Goal: Task Accomplishment & Management: Use online tool/utility

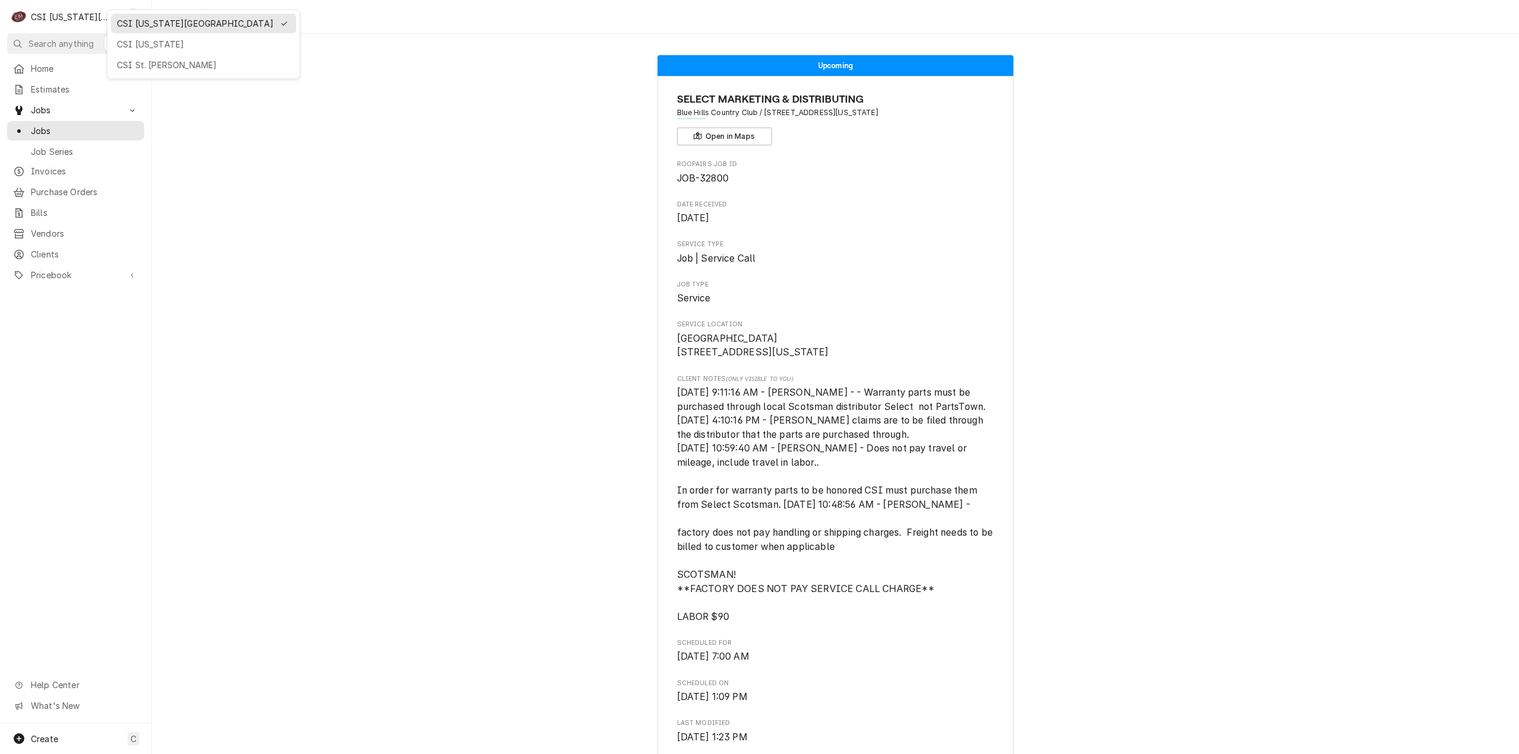
drag, startPoint x: 379, startPoint y: 145, endPoint x: 343, endPoint y: 140, distance: 36.0
click at [361, 143] on html "C CSI Kansas City KH Search anything Ctrl K Home Estimates Jobs Jobs Job Series…" at bounding box center [759, 377] width 1519 height 754
click at [67, 46] on span "Search anything" at bounding box center [60, 43] width 65 height 12
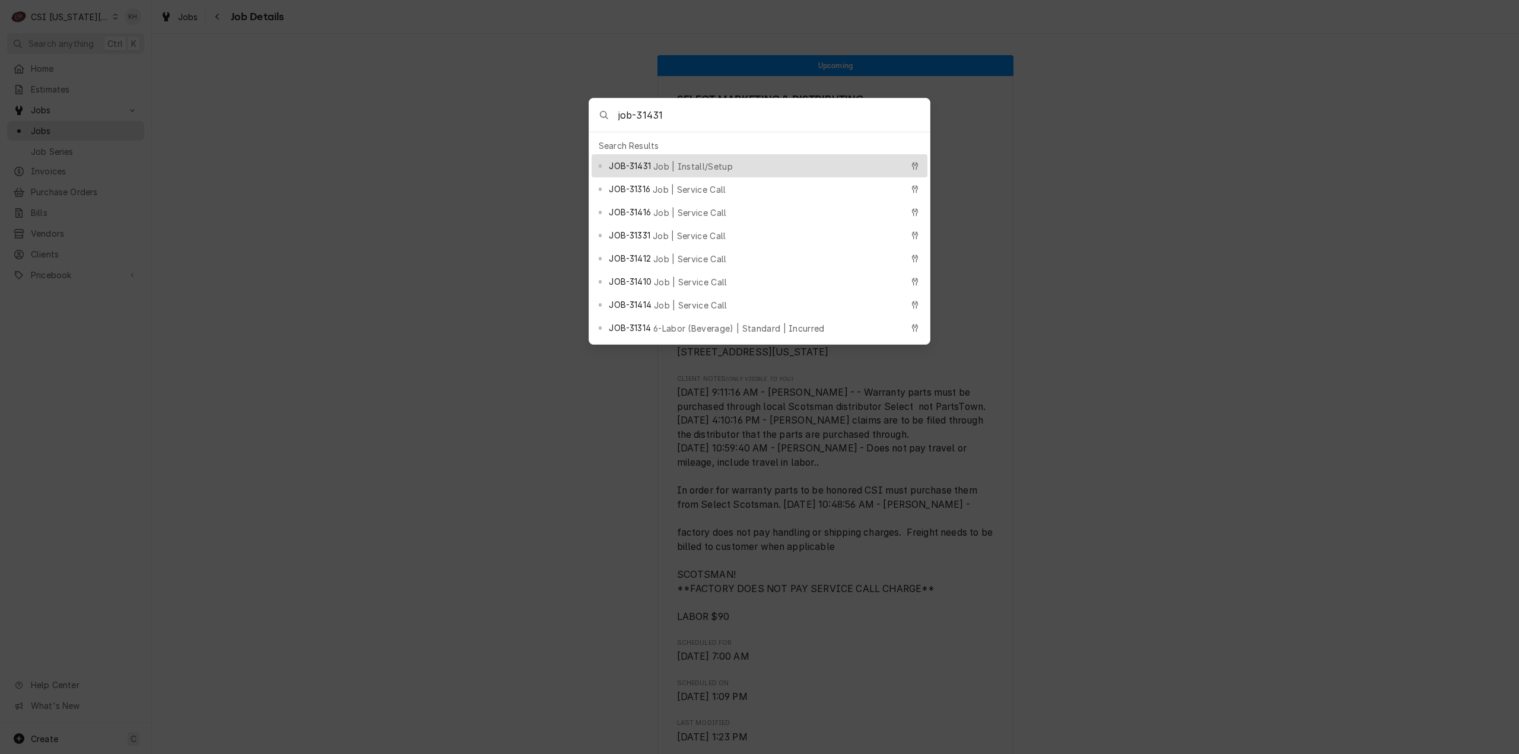
type input "job-31431"
click at [697, 159] on div "JOB-31431 Job | Install/Setup" at bounding box center [755, 166] width 293 height 14
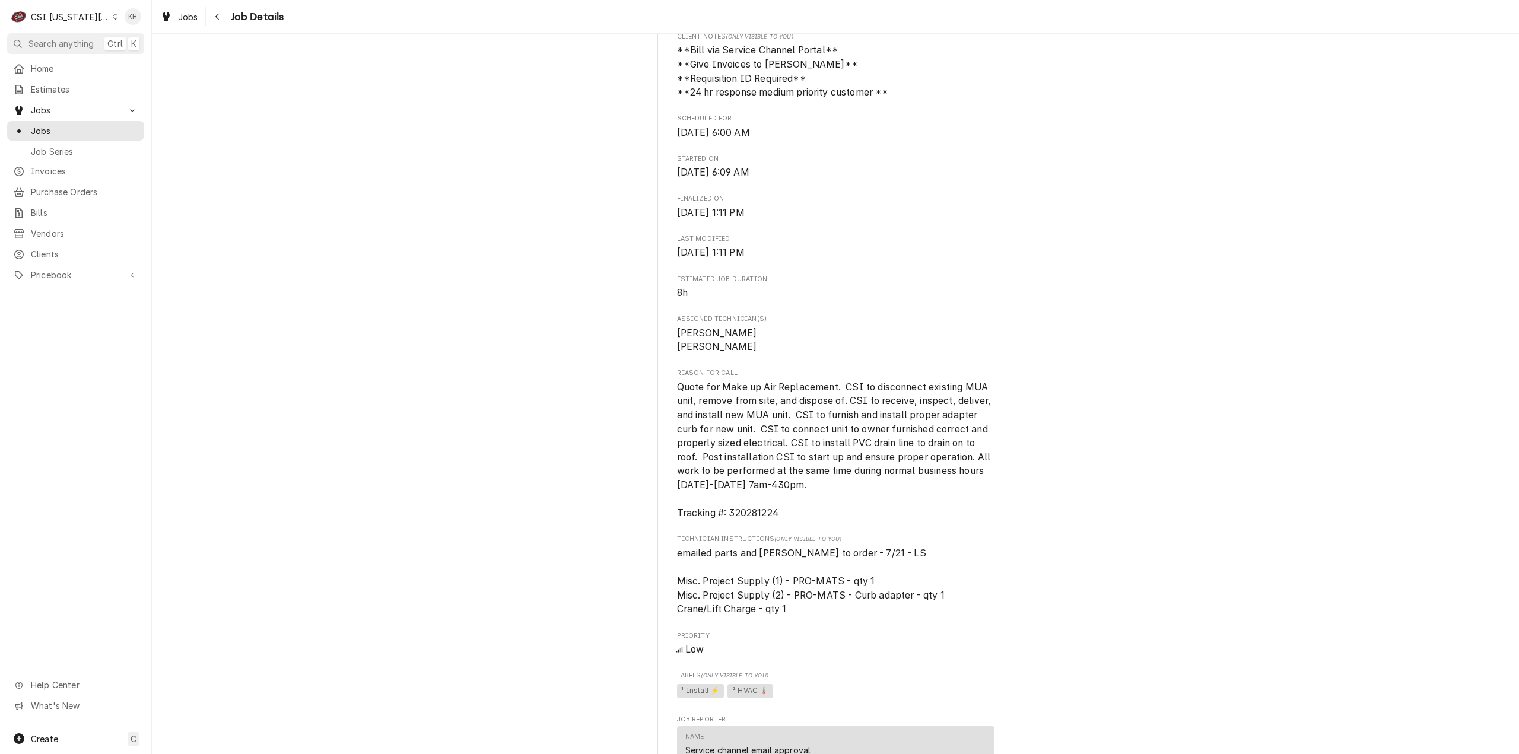
scroll to position [949, 0]
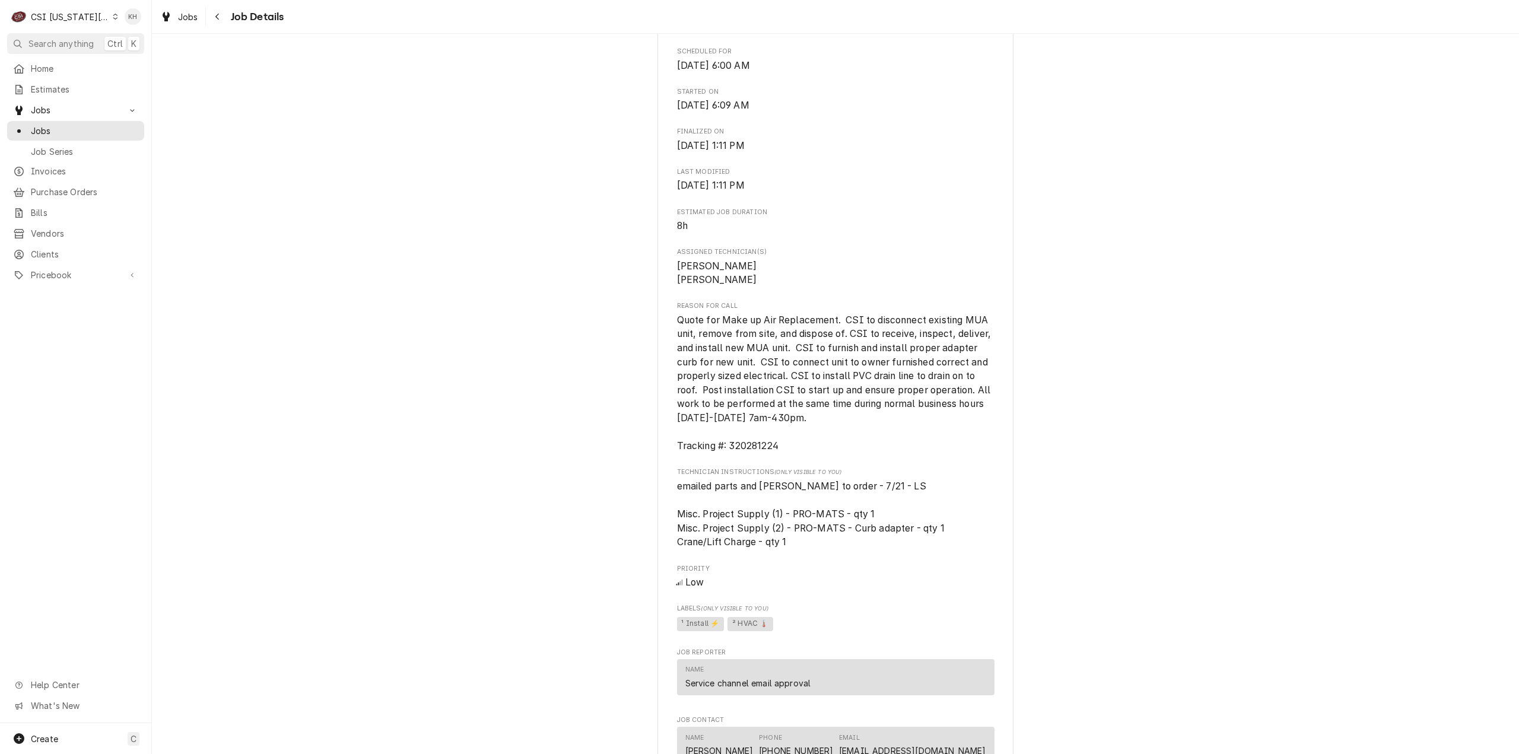
click at [744, 452] on span "Quote for Make up Air Replacement. CSI to disconnect existing MUA unit, remove …" at bounding box center [835, 384] width 317 height 138
copy span "320281224"
click at [71, 41] on span "Search anything" at bounding box center [60, 43] width 65 height 12
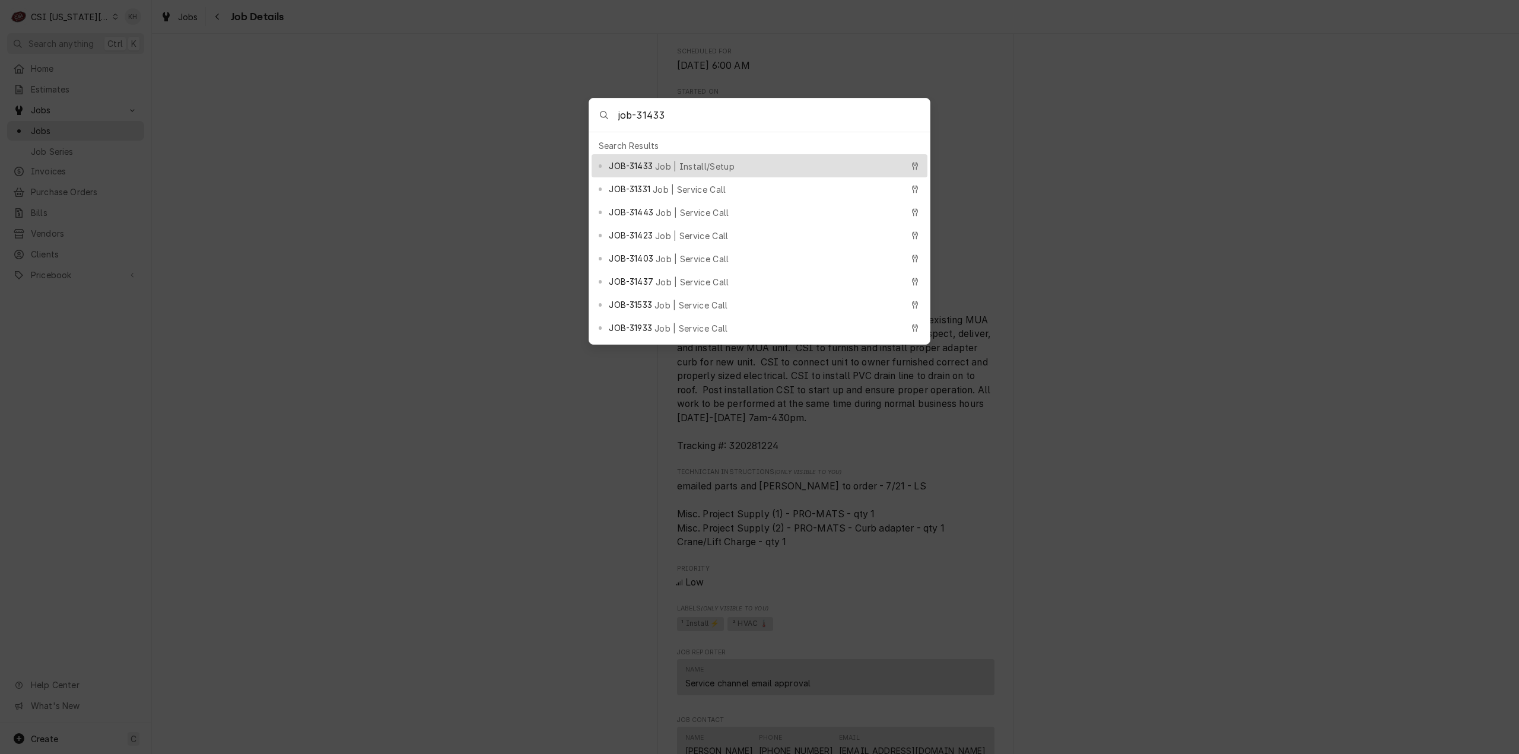
type input "job-31433"
click at [668, 160] on span "Job | Install/Setup" at bounding box center [695, 166] width 80 height 12
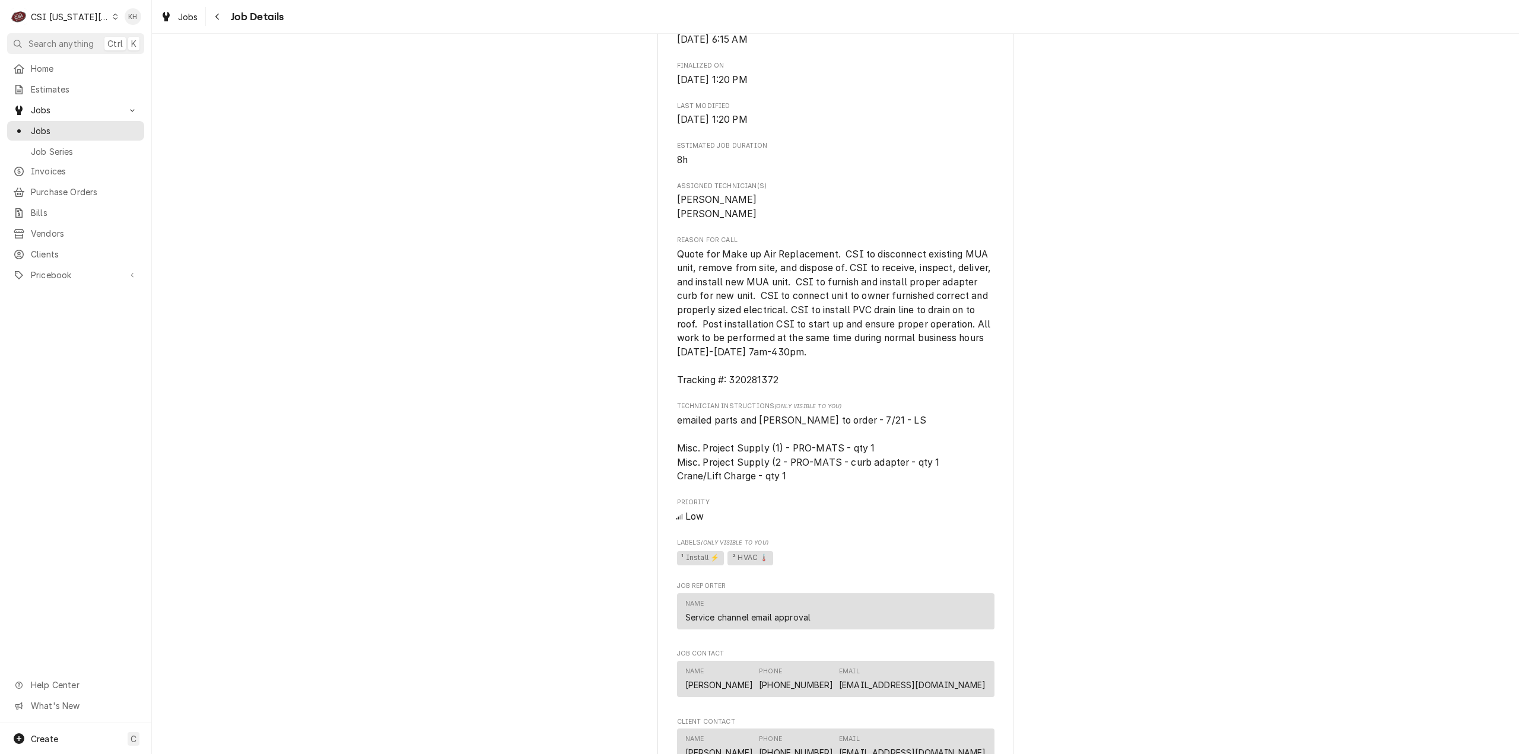
scroll to position [1187, 0]
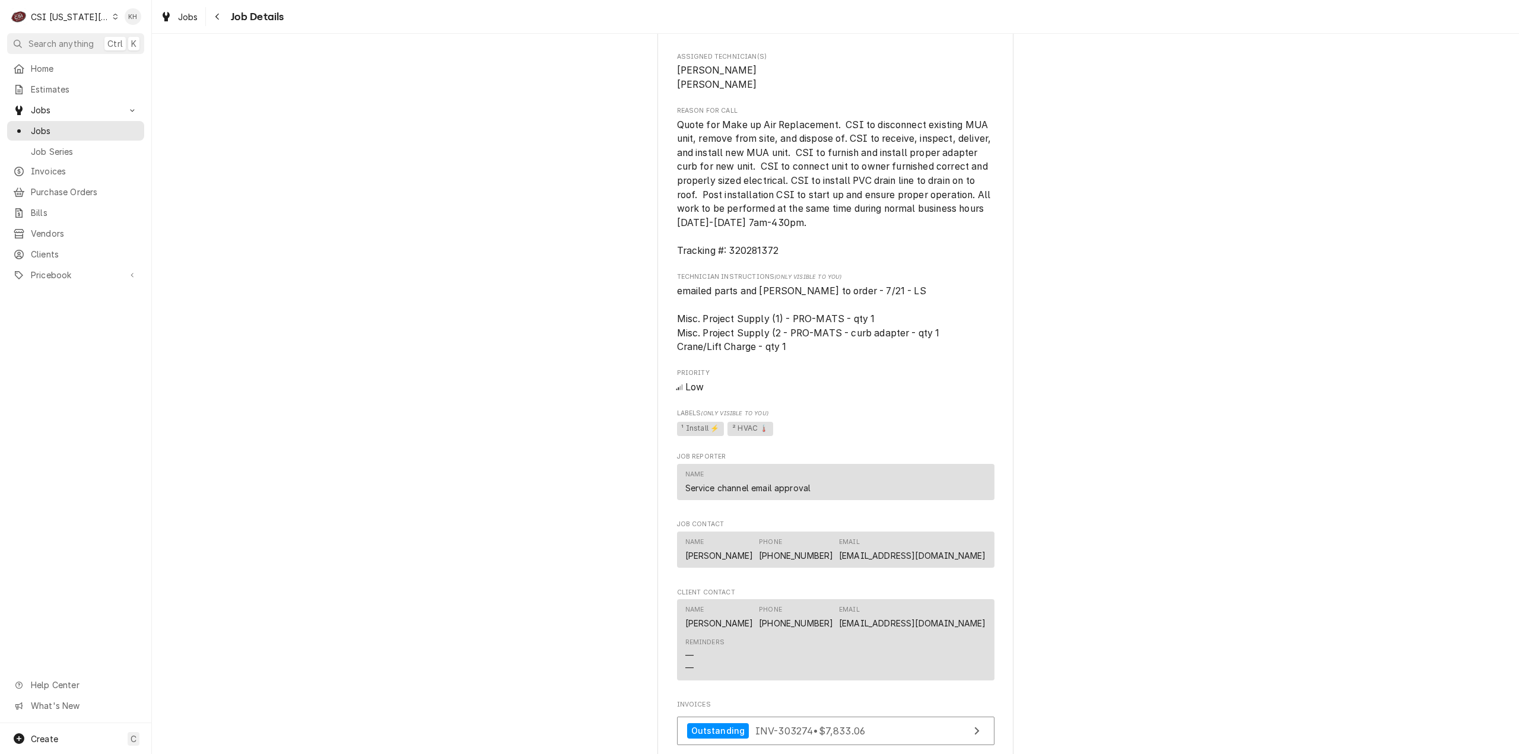
click at [757, 257] on span "Quote for Make up Air Replacement. CSI to disconnect existing MUA unit, remove …" at bounding box center [835, 188] width 317 height 138
click at [758, 257] on span "Quote for Make up Air Replacement. CSI to disconnect existing MUA unit, remove …" at bounding box center [835, 188] width 317 height 138
copy span "320281372"
drag, startPoint x: 49, startPoint y: 46, endPoint x: 182, endPoint y: 42, distance: 133.0
click at [50, 46] on span "Search anything" at bounding box center [60, 43] width 65 height 12
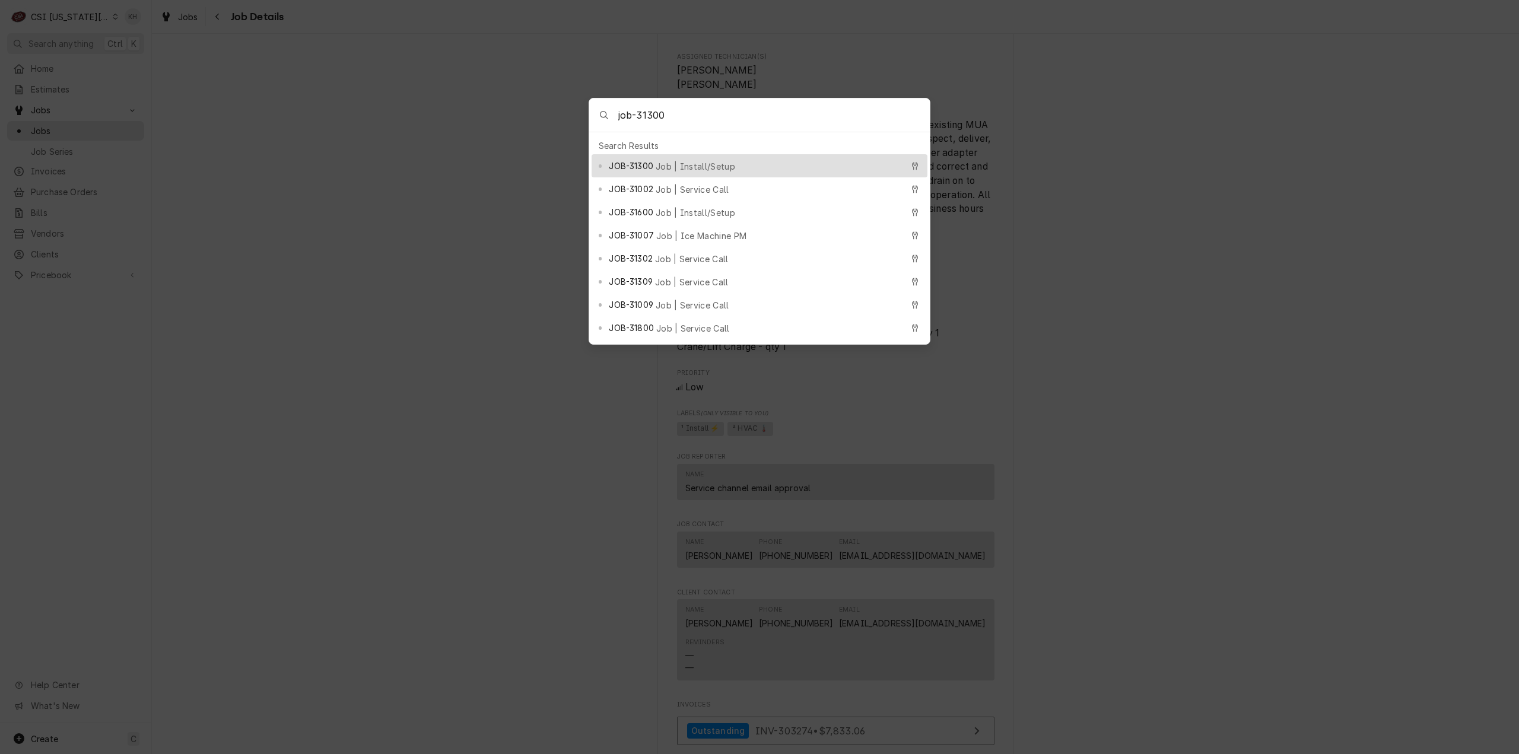
type input "job-31300"
drag, startPoint x: 693, startPoint y: 157, endPoint x: 682, endPoint y: 164, distance: 13.2
click at [692, 159] on div "JOB-31300 Job | Install/Setup" at bounding box center [755, 166] width 293 height 14
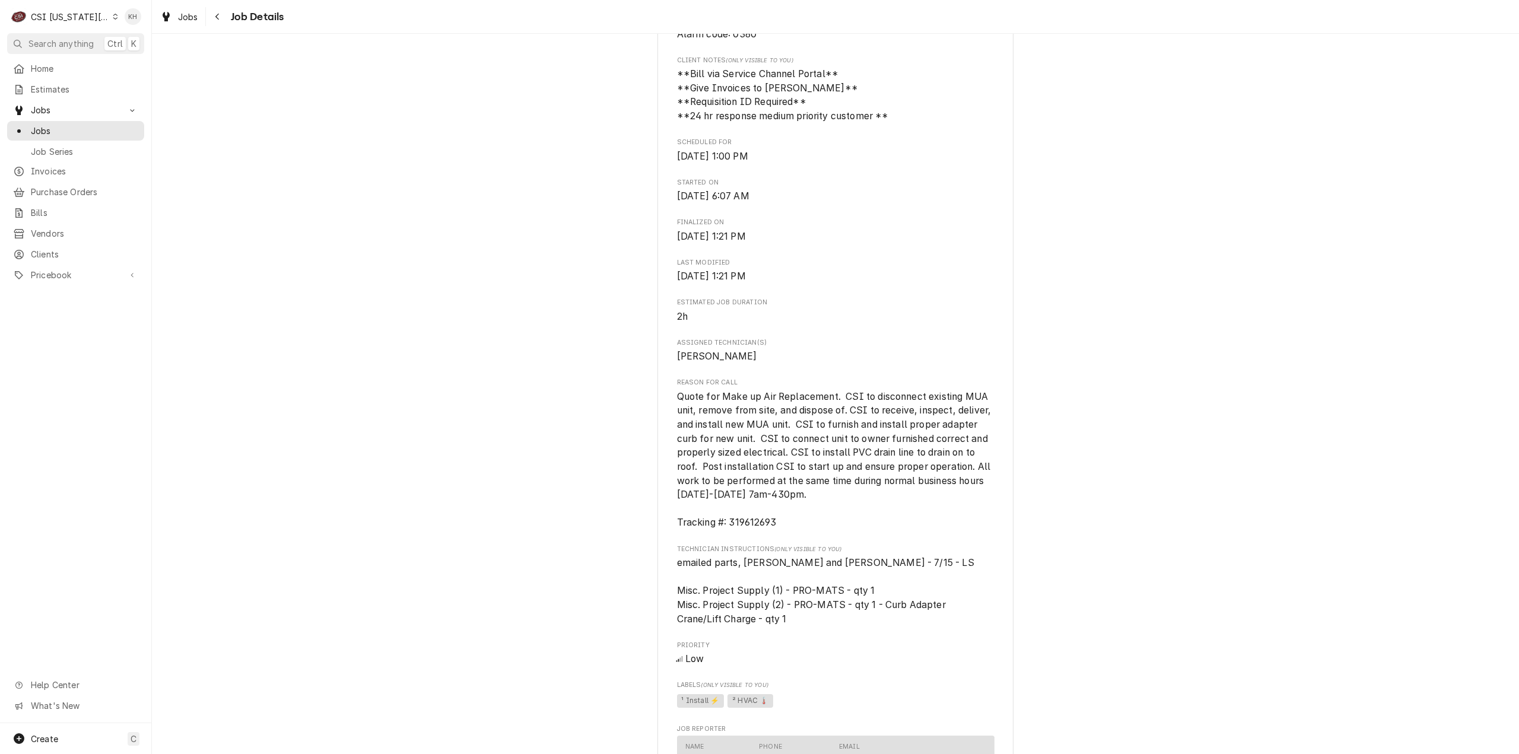
scroll to position [890, 0]
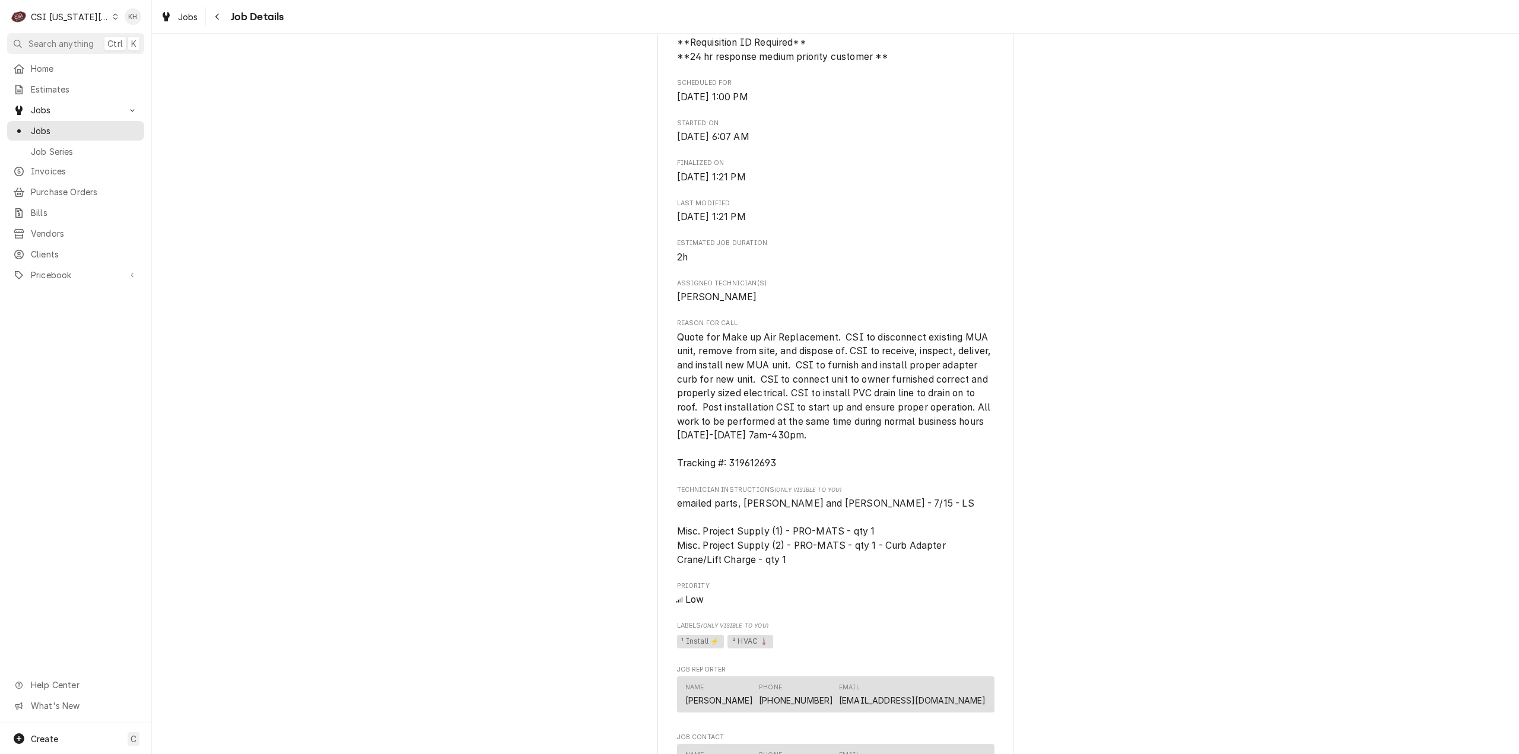
click at [757, 462] on span "Quote for Make up Air Replacement. CSI to disconnect existing MUA unit, remove …" at bounding box center [835, 401] width 317 height 138
copy span "319612693"
click at [79, 40] on span "Search anything" at bounding box center [60, 43] width 65 height 12
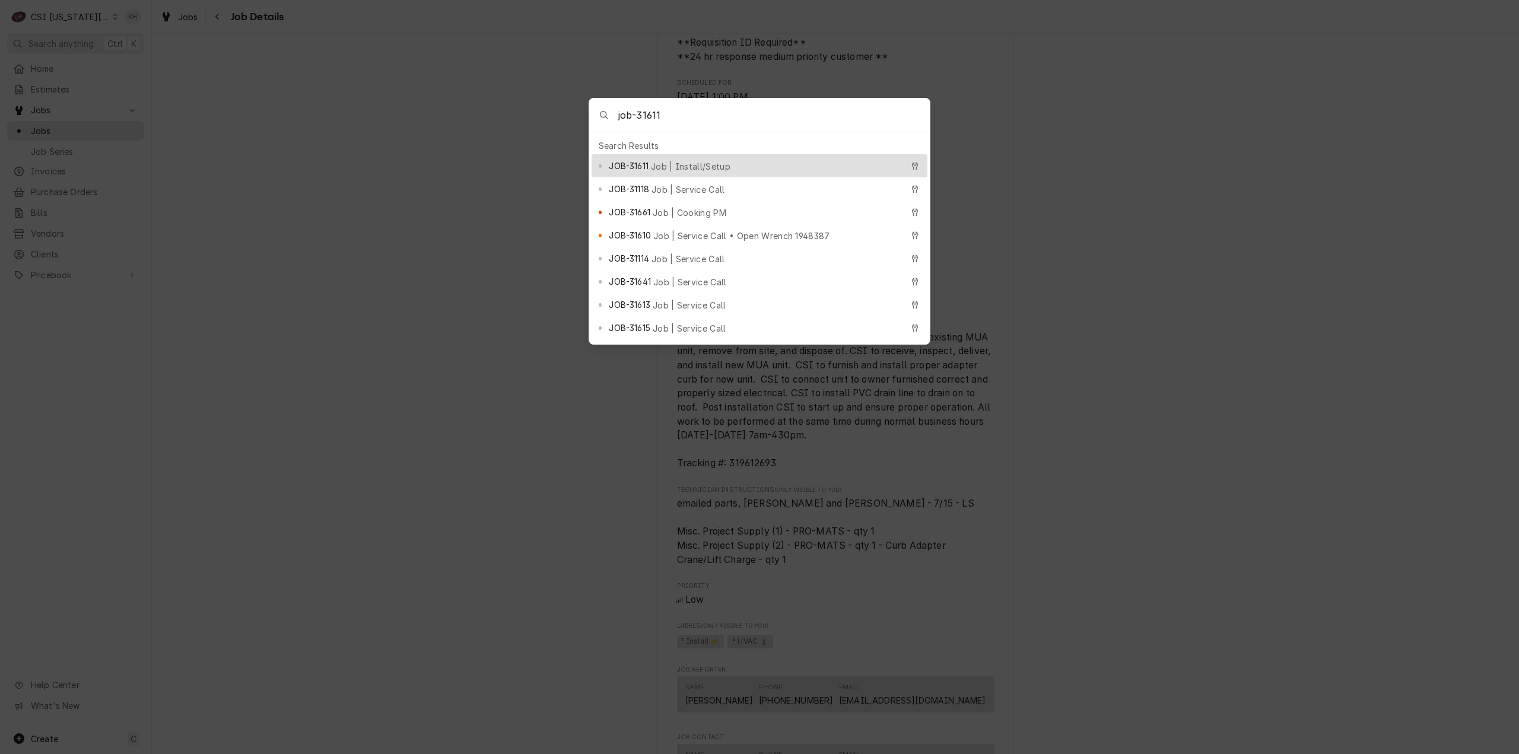
type input "job-31611"
click at [661, 161] on span "Job | Install/Setup" at bounding box center [691, 166] width 80 height 12
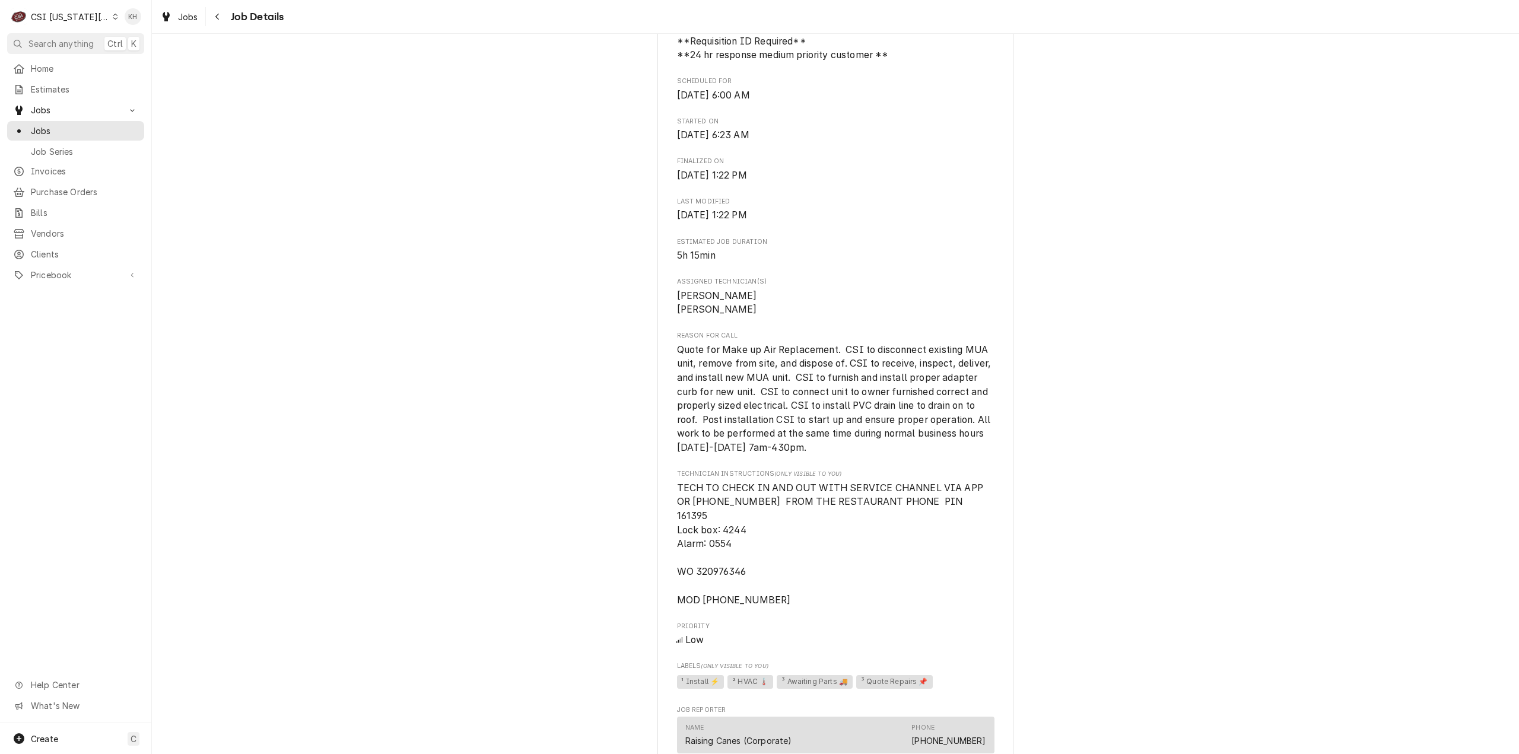
scroll to position [1009, 0]
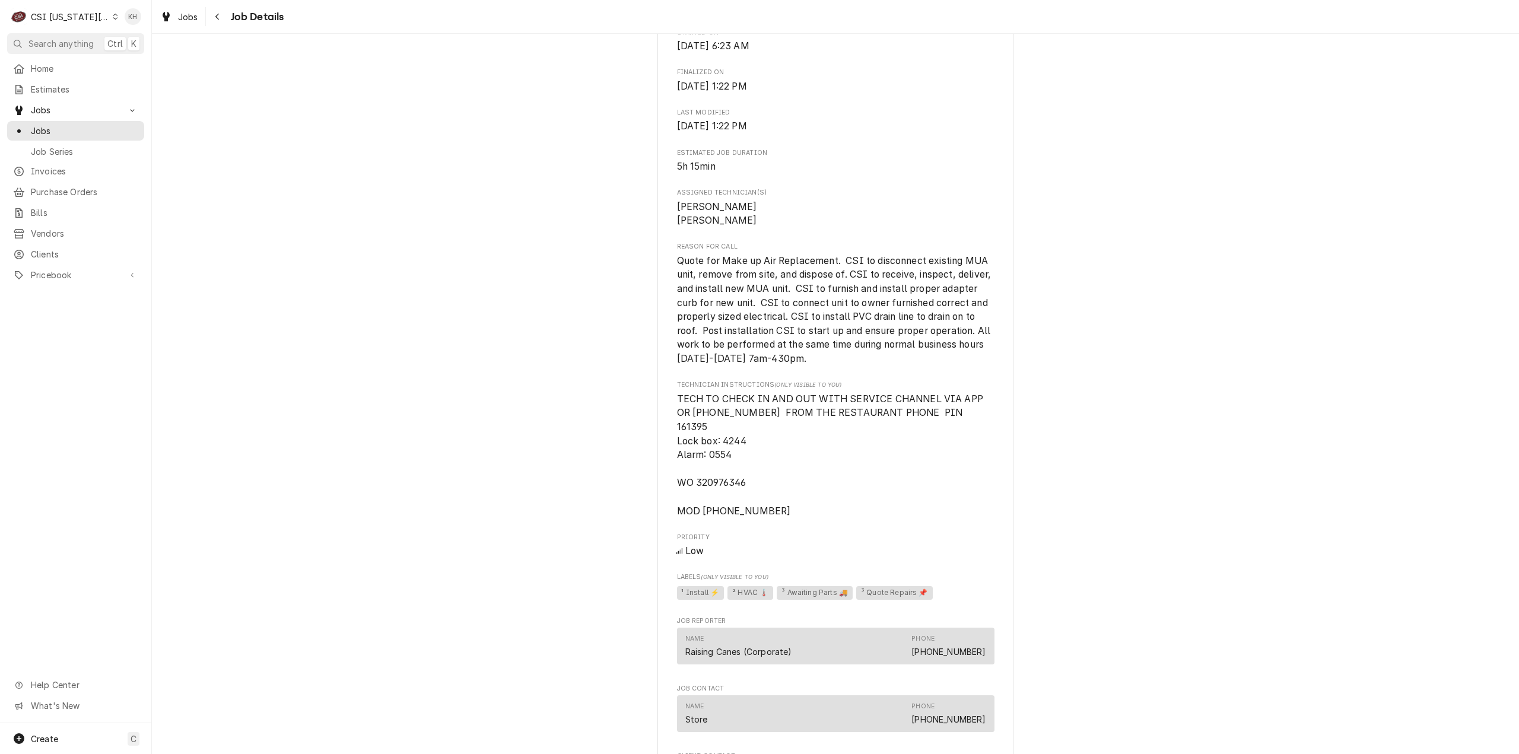
click at [735, 485] on span "TECH TO CHECK IN AND OUT WITH SERVICE CHANNEL VIA APP OR [PHONE_NUMBER] FROM TH…" at bounding box center [831, 454] width 309 height 123
copy span "320976346"
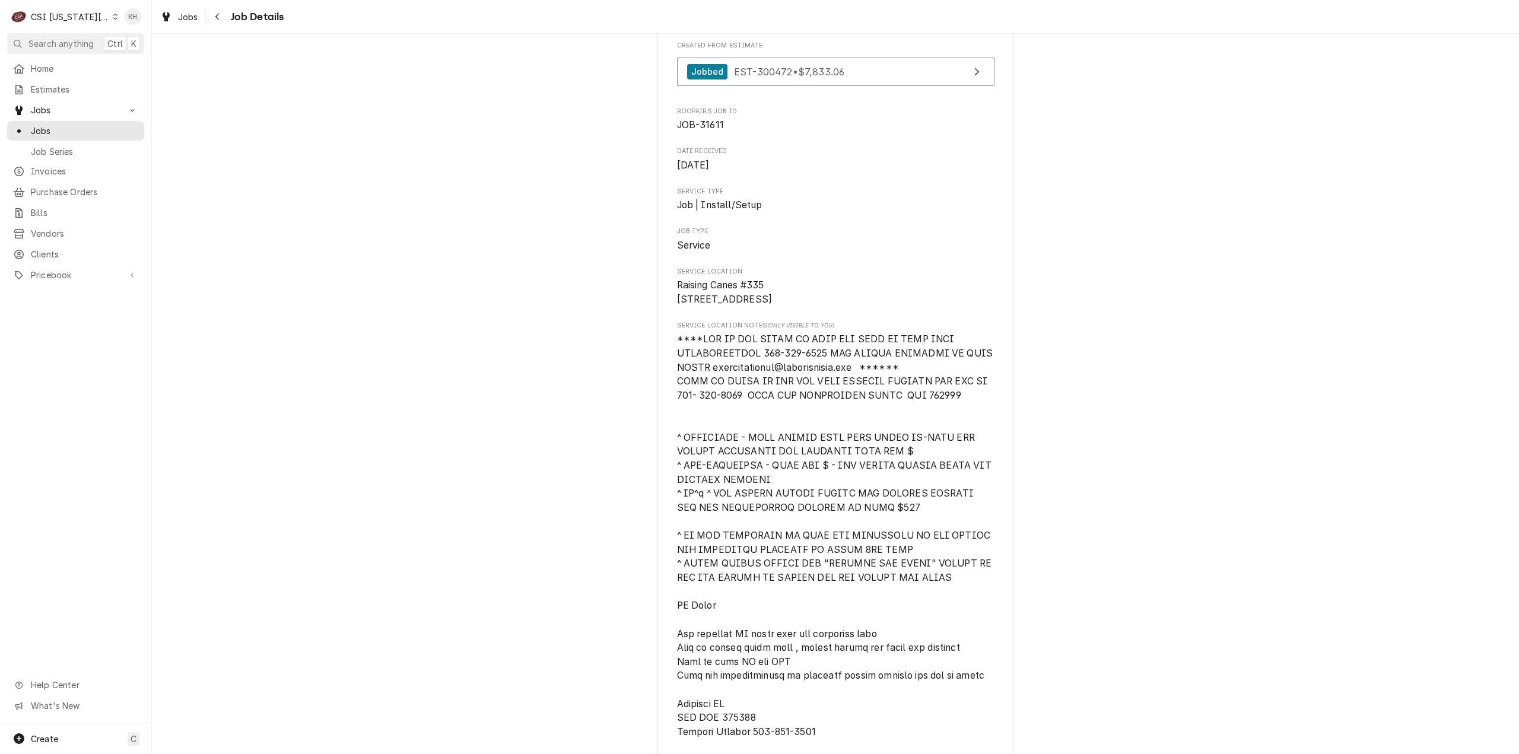
scroll to position [0, 0]
